Goal: Contribute content

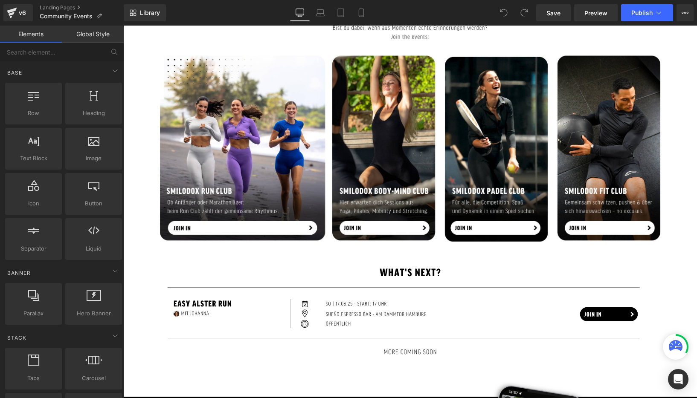
scroll to position [385, 0]
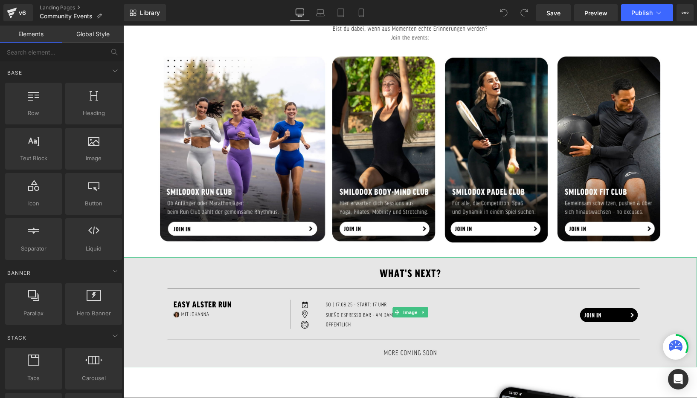
click at [287, 316] on img at bounding box center [410, 313] width 574 height 110
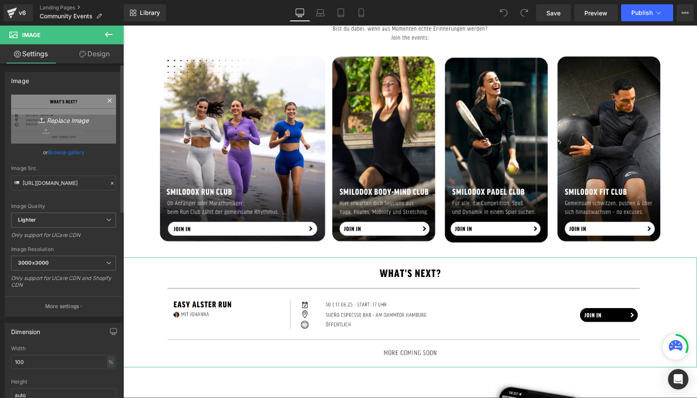
click at [68, 122] on icon "Replace Image" at bounding box center [63, 119] width 68 height 11
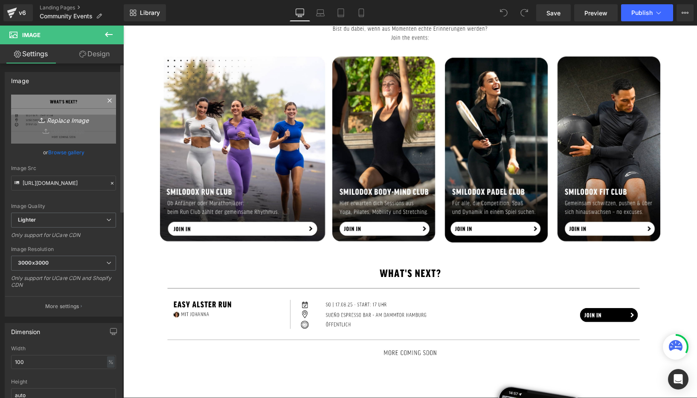
type input "C:\fakepath\leggings guide community page.jpg"
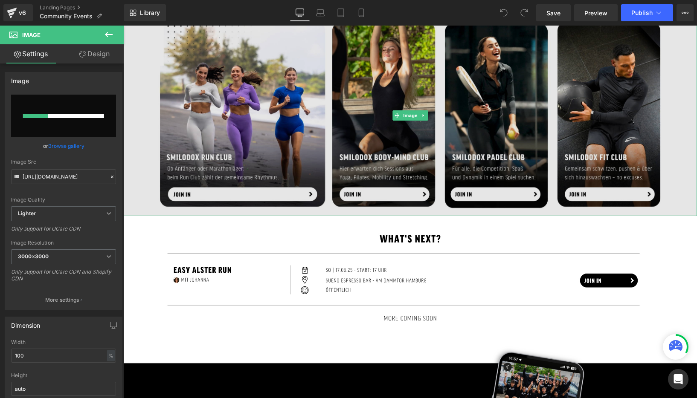
scroll to position [423, 0]
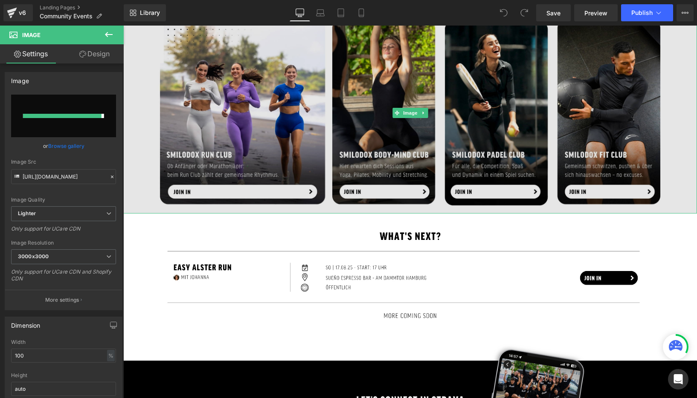
type input "[URL][DOMAIN_NAME]"
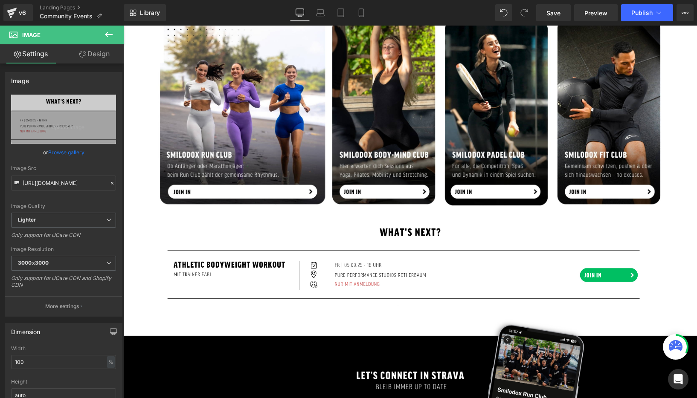
scroll to position [424, 0]
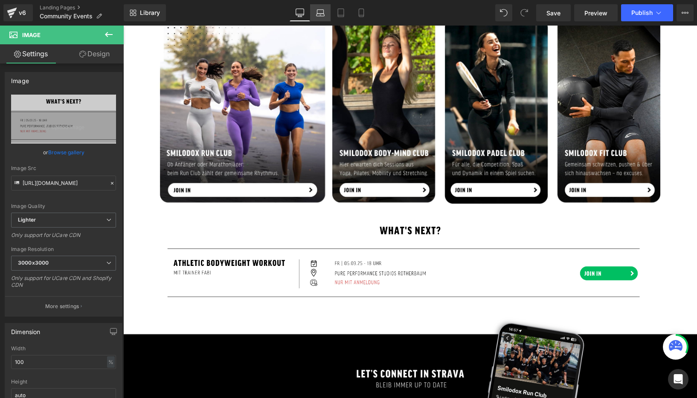
click at [322, 11] on icon at bounding box center [320, 13] width 9 height 9
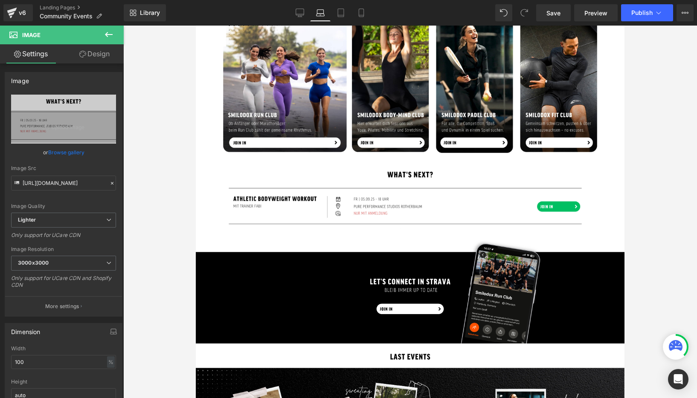
scroll to position [354, 0]
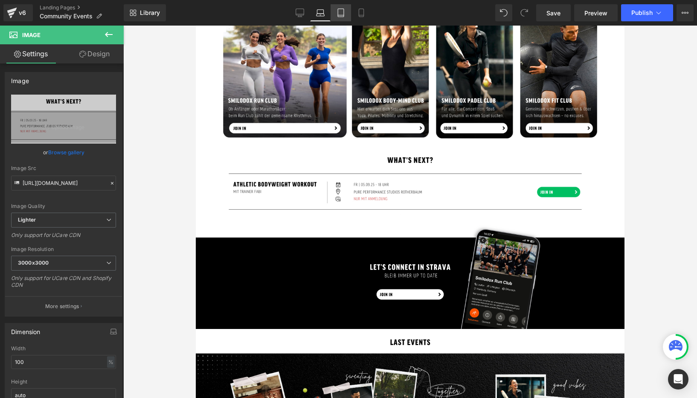
click at [342, 14] on icon at bounding box center [340, 13] width 9 height 9
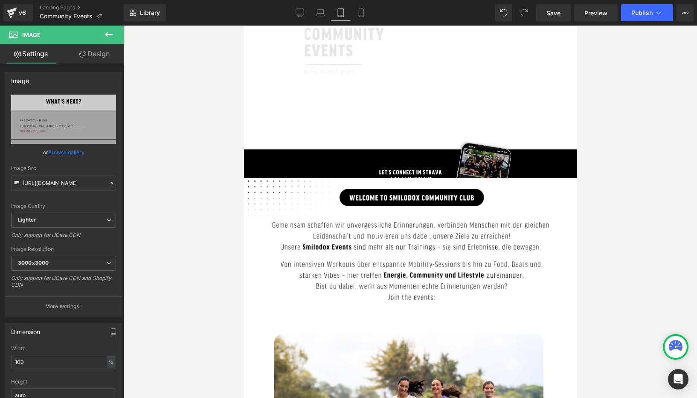
scroll to position [128, 0]
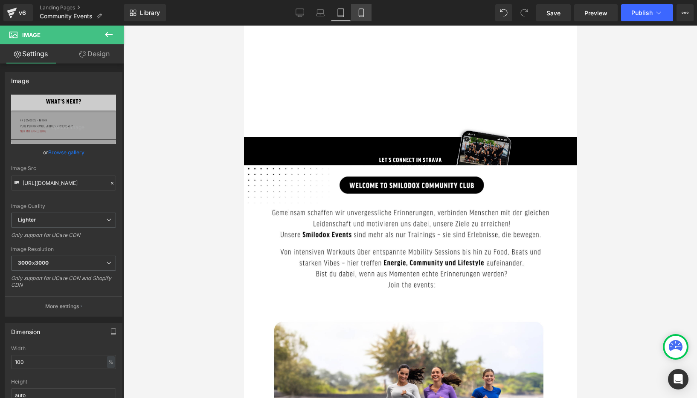
click at [363, 14] on icon at bounding box center [361, 13] width 5 height 8
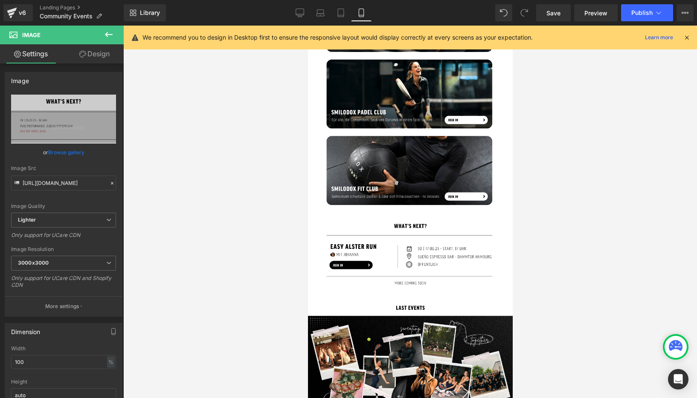
scroll to position [472, 0]
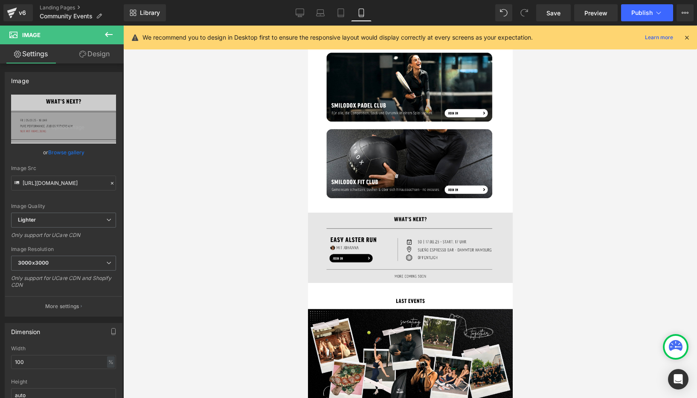
click at [357, 248] on img at bounding box center [409, 248] width 205 height 71
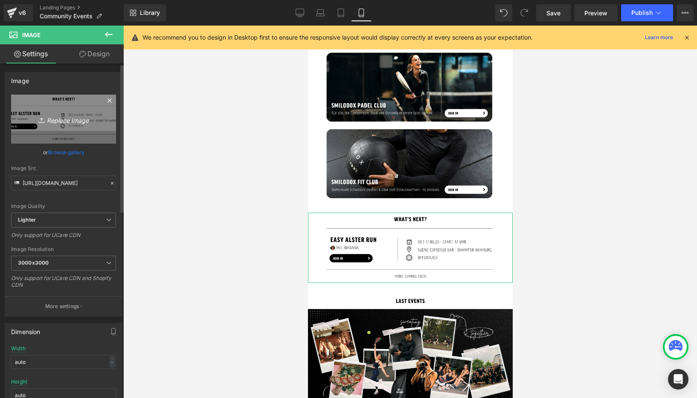
click at [66, 121] on icon "Replace Image" at bounding box center [63, 119] width 68 height 11
type input "C:\fakepath\LANDINGPAGES modal basics + summer basics + shapewear_.jpg"
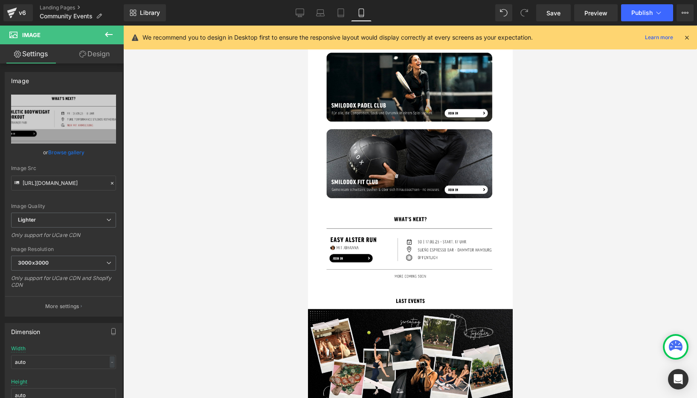
type input "[URL][DOMAIN_NAME]"
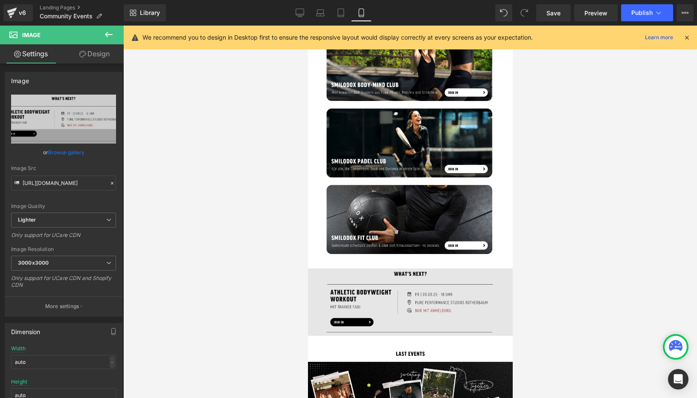
scroll to position [402, 0]
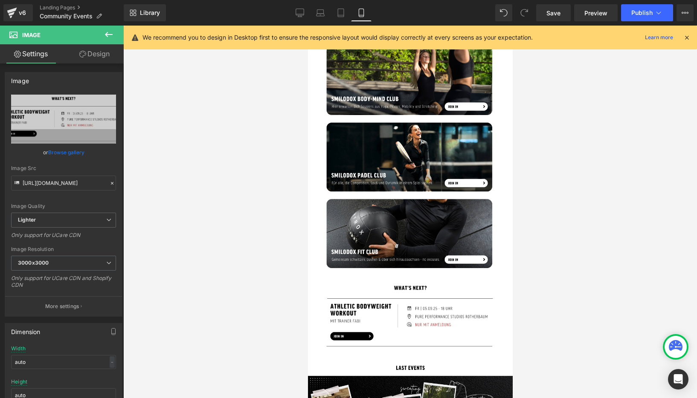
click at [673, 38] on icon at bounding box center [687, 38] width 8 height 8
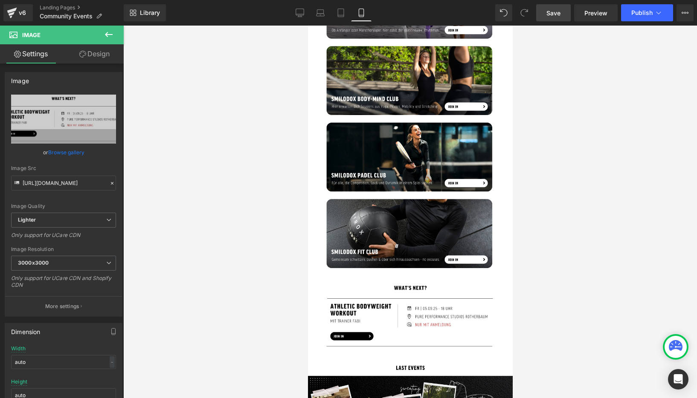
click at [557, 14] on span "Save" at bounding box center [553, 13] width 14 height 9
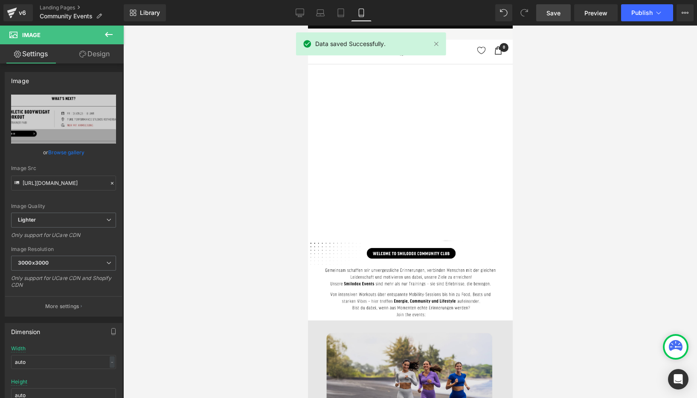
scroll to position [0, 0]
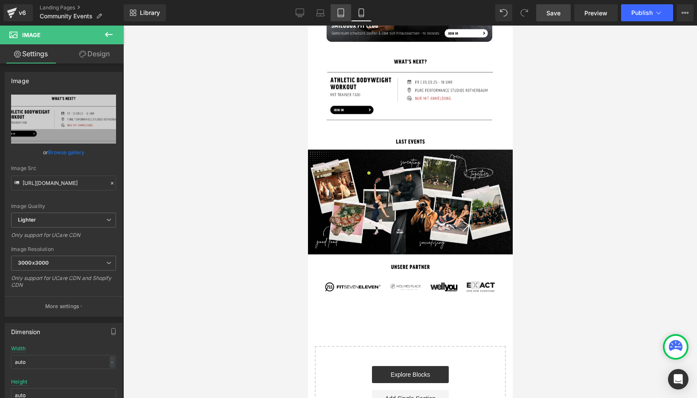
click at [338, 16] on icon at bounding box center [341, 13] width 6 height 8
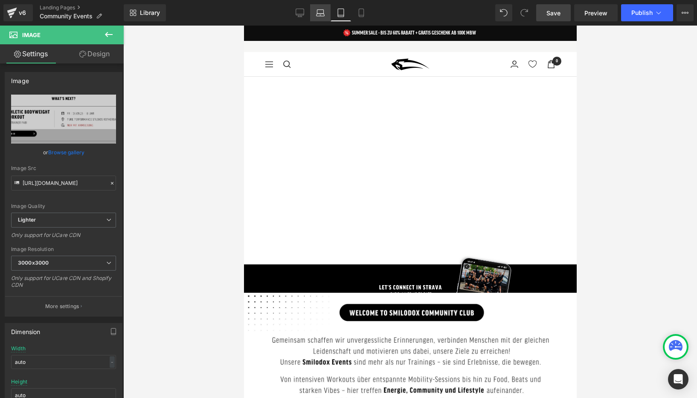
click at [318, 14] on icon at bounding box center [320, 13] width 9 height 9
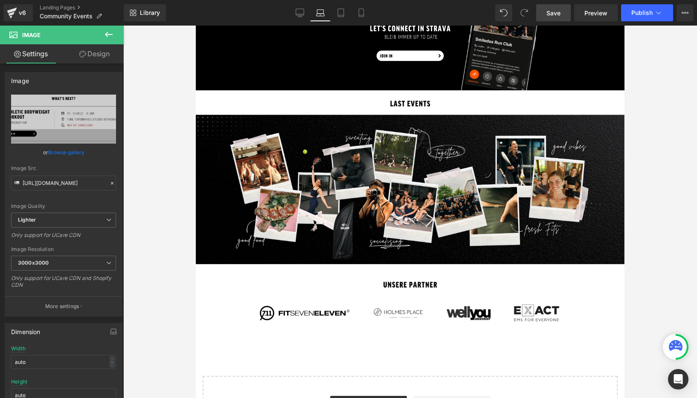
scroll to position [593, 0]
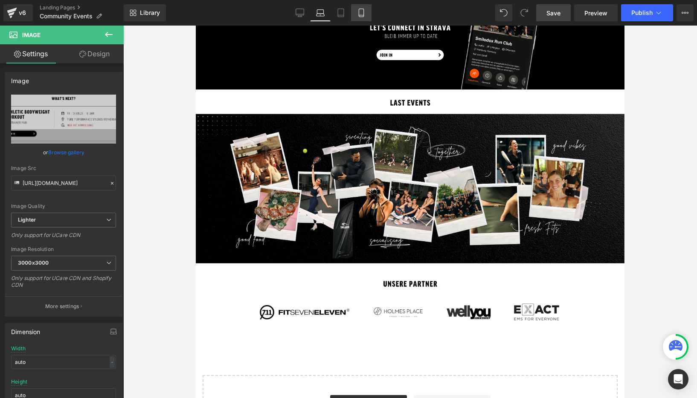
click at [365, 14] on icon at bounding box center [361, 13] width 9 height 9
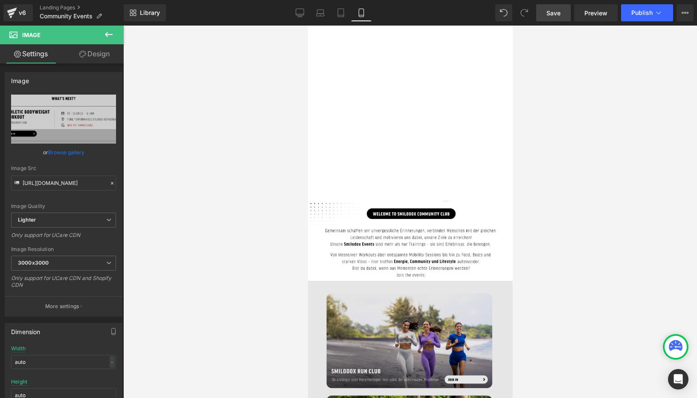
scroll to position [0, 0]
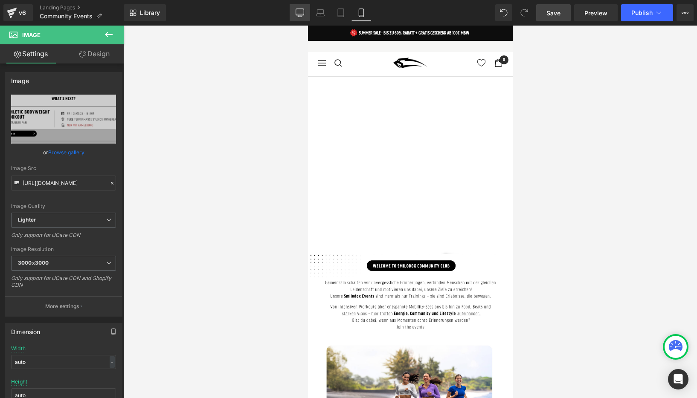
click at [302, 17] on icon at bounding box center [300, 13] width 9 height 9
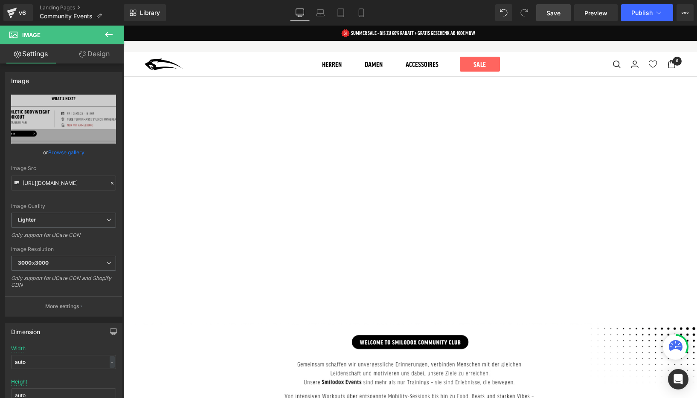
click at [558, 14] on span "Save" at bounding box center [553, 13] width 14 height 9
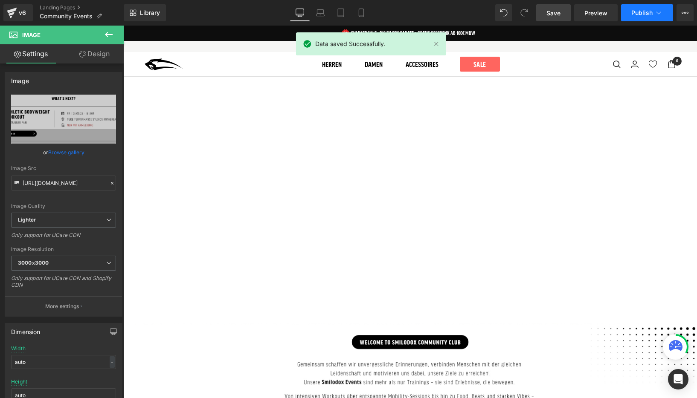
click at [645, 9] on button "Publish" at bounding box center [647, 12] width 52 height 17
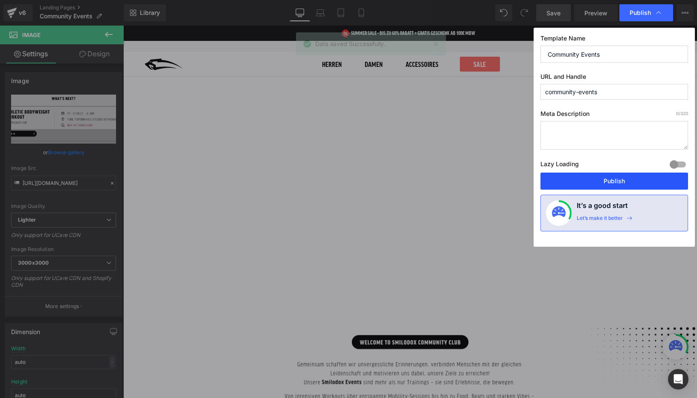
click at [598, 182] on button "Publish" at bounding box center [614, 181] width 148 height 17
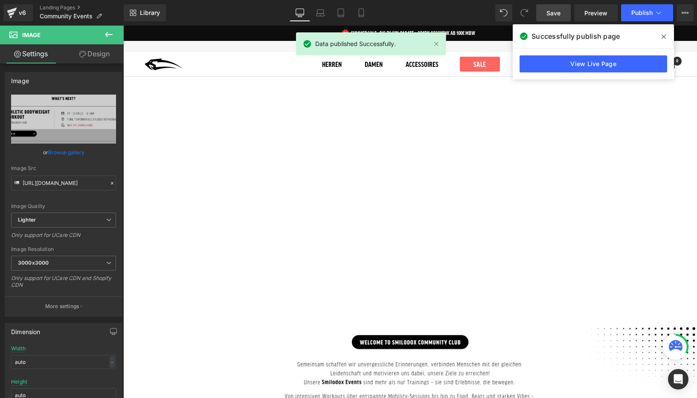
click at [666, 37] on span at bounding box center [664, 37] width 14 height 14
